Goal: Download file/media

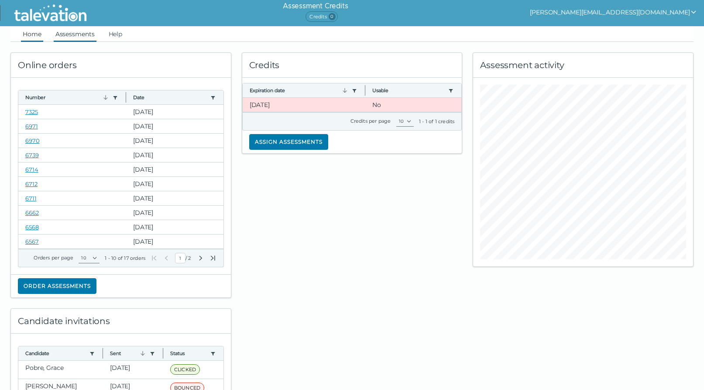
click at [74, 30] on link "Assessments" at bounding box center [75, 34] width 43 height 16
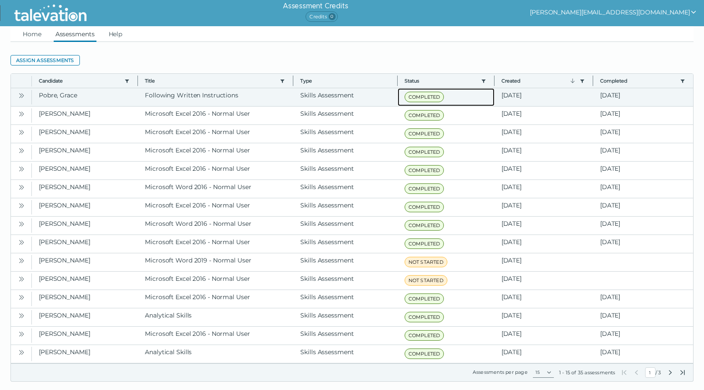
click at [421, 96] on span "COMPLETED" at bounding box center [425, 97] width 40 height 10
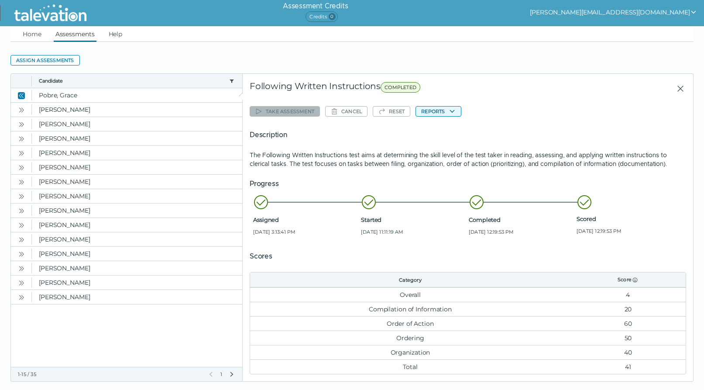
click at [454, 110] on icon "button" at bounding box center [452, 111] width 5 height 3
click at [450, 123] on clr-dropdown-menu "Following Written Instructions" at bounding box center [466, 128] width 100 height 22
click at [449, 130] on button "Following Written Instructions" at bounding box center [465, 128] width 99 height 10
click at [678, 12] on button "[PERSON_NAME][EMAIL_ADDRESS][DOMAIN_NAME]" at bounding box center [613, 12] width 167 height 10
click at [608, 27] on div "Sign out" at bounding box center [582, 29] width 52 height 10
